Goal: Task Accomplishment & Management: Manage account settings

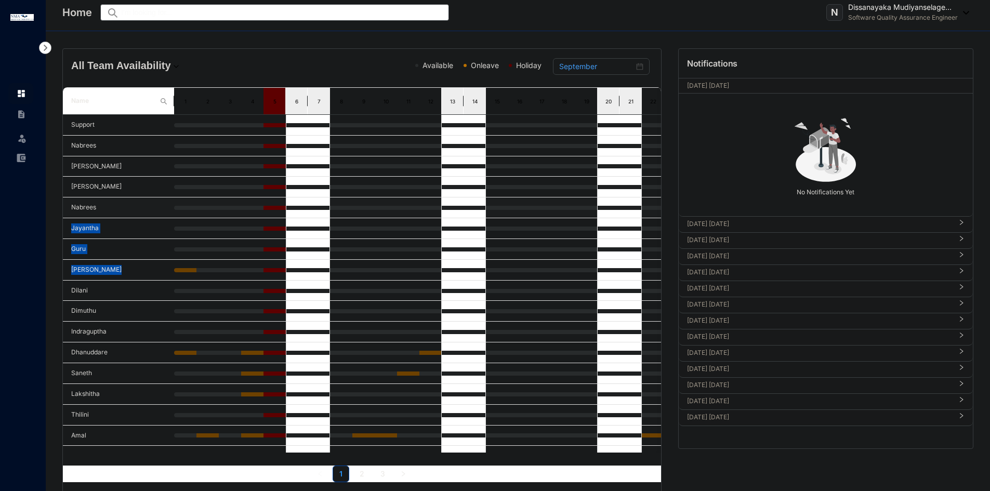
drag, startPoint x: 556, startPoint y: 277, endPoint x: 492, endPoint y: 205, distance: 96.5
click at [492, 205] on tbody "Support Nabrees [PERSON_NAME] [PERSON_NAME] Nabrees Jayantha Guru Damith [PERSO…" at bounding box center [453, 291] width 780 height 352
drag, startPoint x: 486, startPoint y: 284, endPoint x: 499, endPoint y: 253, distance: 33.1
click at [499, 253] on tbody "Support Nabrees [PERSON_NAME] [PERSON_NAME] Nabrees Jayantha Guru Damith [PERSO…" at bounding box center [453, 291] width 780 height 352
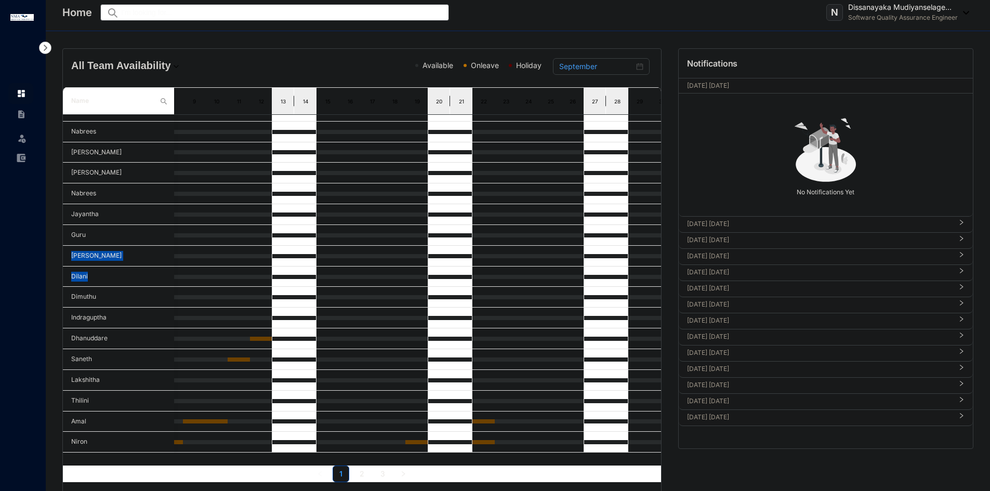
scroll to position [0, 185]
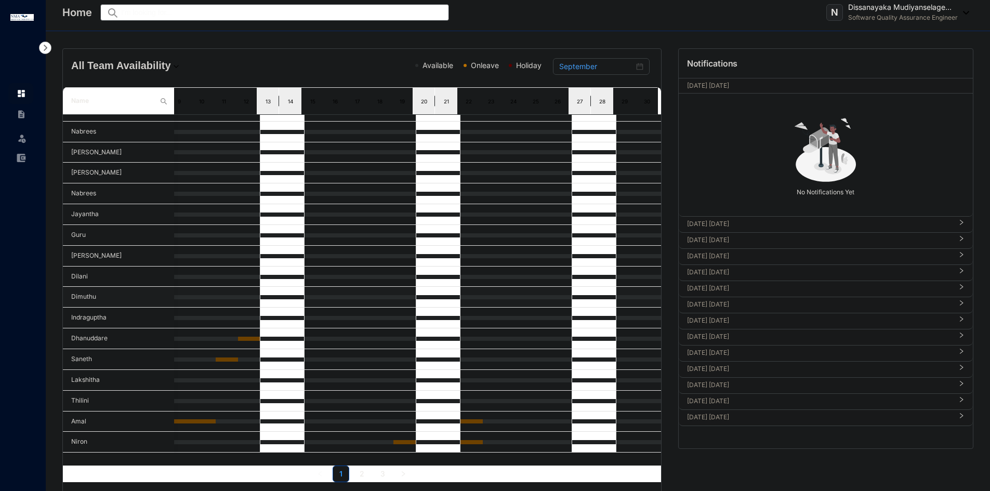
click at [133, 287] on td "Dimuthu" at bounding box center [118, 297] width 111 height 21
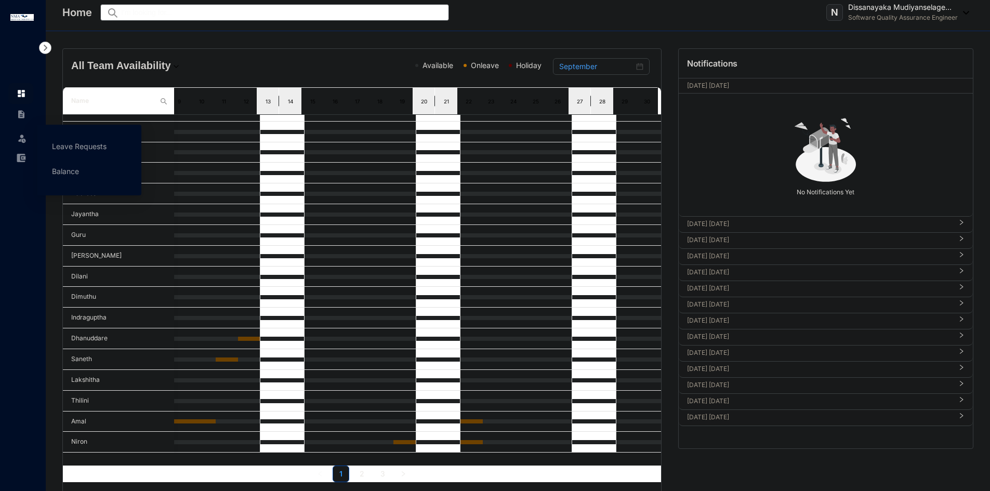
click at [24, 134] on img at bounding box center [22, 138] width 10 height 10
click at [25, 140] on img at bounding box center [22, 138] width 10 height 10
click at [93, 148] on link "Leave Requests" at bounding box center [79, 146] width 55 height 9
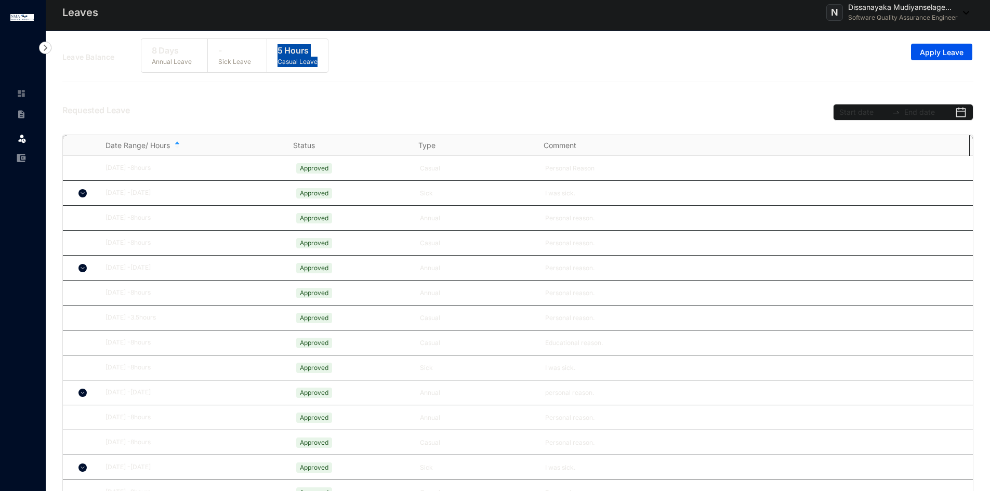
drag, startPoint x: 277, startPoint y: 47, endPoint x: 323, endPoint y: 63, distance: 49.2
click at [323, 63] on div "5 Hours Casual Leave" at bounding box center [297, 55] width 61 height 33
drag, startPoint x: 149, startPoint y: 52, endPoint x: 203, endPoint y: 62, distance: 55.1
click at [203, 62] on div "8 Days Annual Leave" at bounding box center [174, 55] width 67 height 33
click at [216, 48] on div "- Sick Leave" at bounding box center [235, 55] width 54 height 33
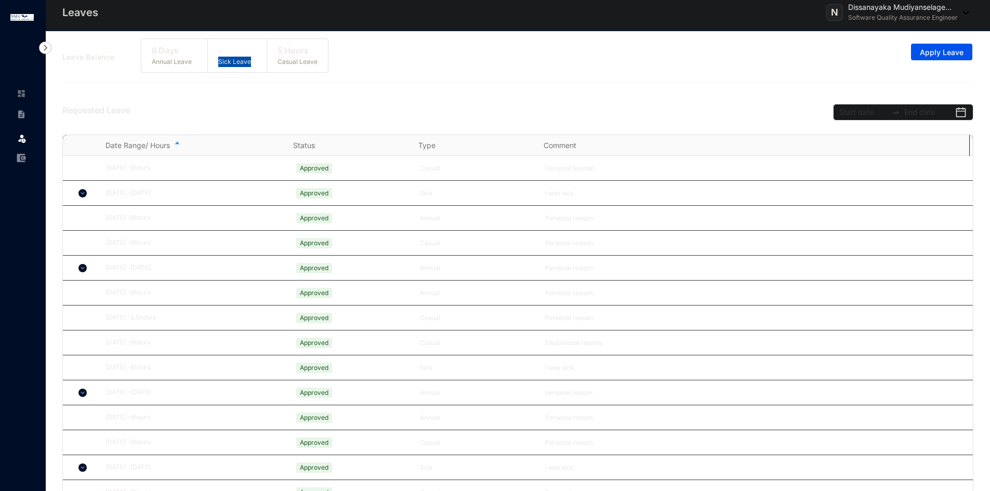
drag, startPoint x: 222, startPoint y: 51, endPoint x: 250, endPoint y: 62, distance: 30.1
click at [250, 62] on div "- Sick Leave" at bounding box center [235, 55] width 54 height 33
